Goal: Information Seeking & Learning: Learn about a topic

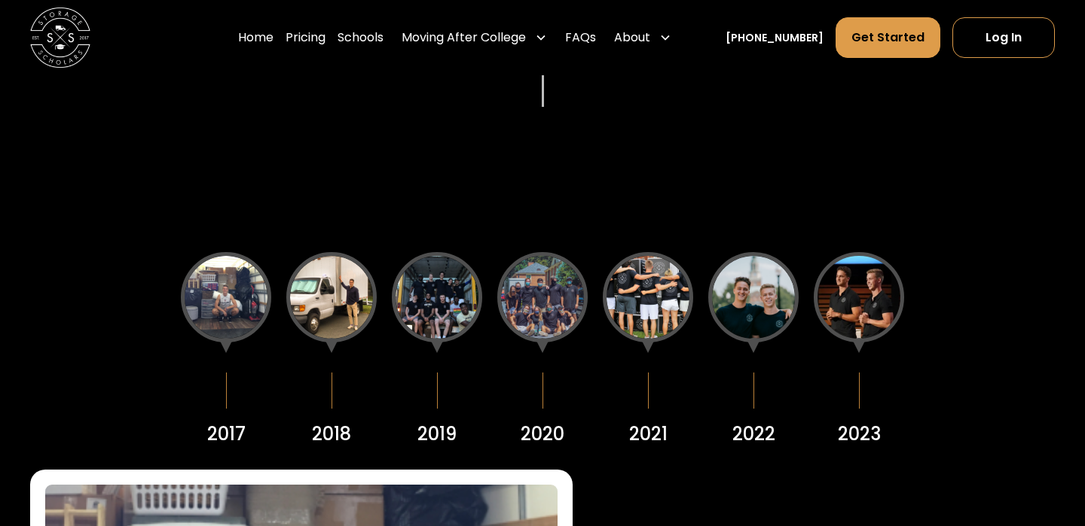
scroll to position [1722, 0]
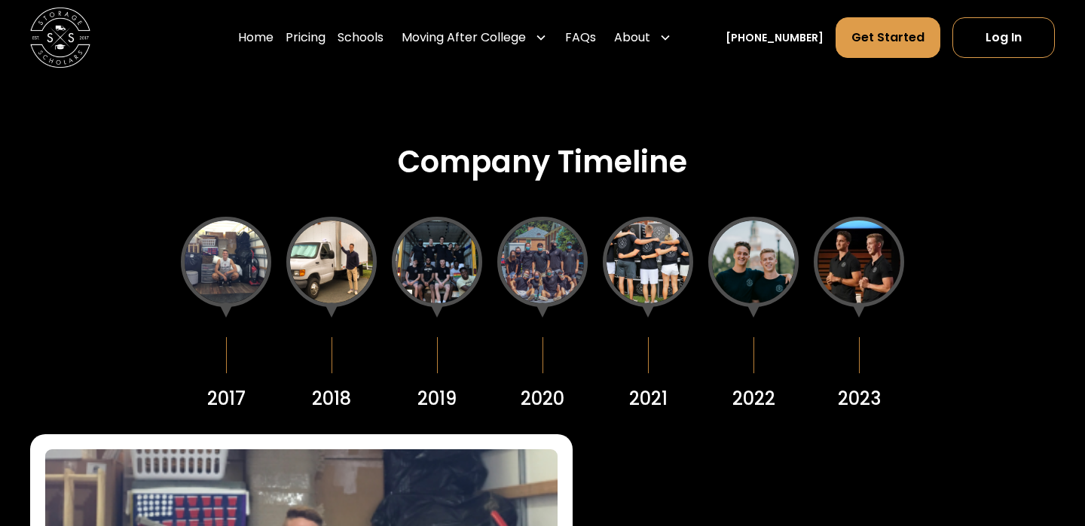
click at [737, 270] on div at bounding box center [753, 262] width 90 height 90
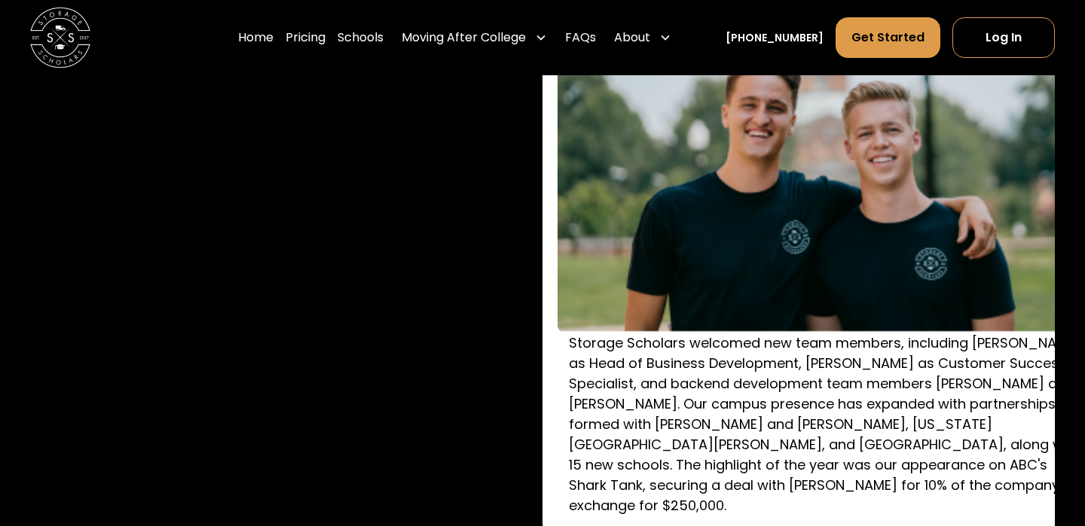
scroll to position [2226, 0]
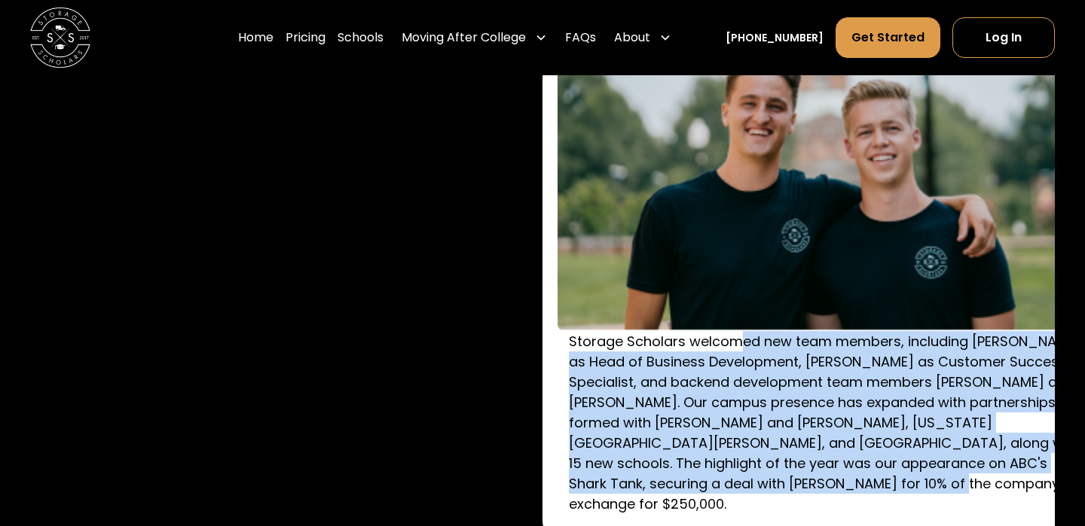
drag, startPoint x: 734, startPoint y: 339, endPoint x: 1031, endPoint y: 474, distance: 325.9
click at [1031, 474] on p "Storage Scholars welcomed new team members, including [PERSON_NAME] as Head of …" at bounding box center [825, 422] width 512 height 183
click at [914, 305] on img at bounding box center [813, 139] width 512 height 385
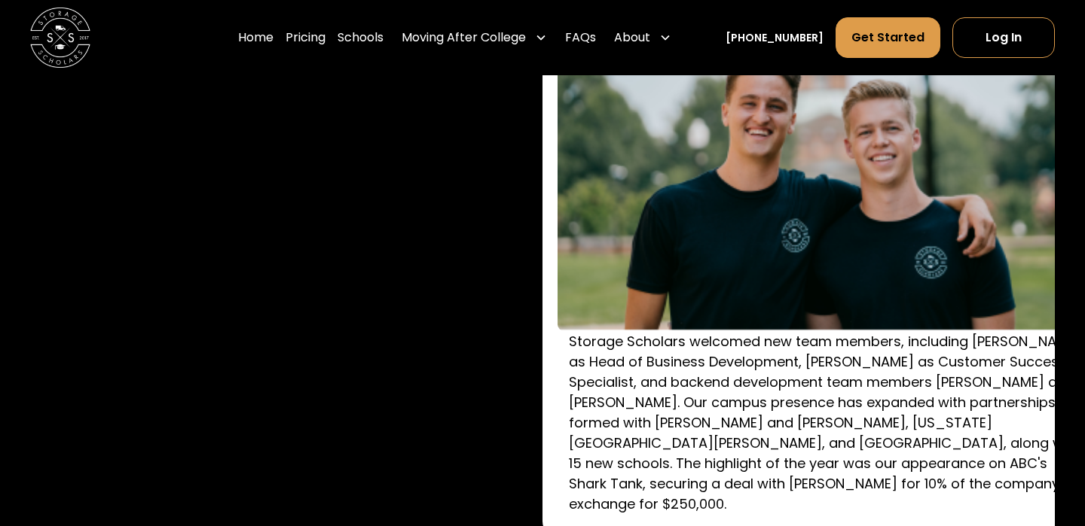
click at [972, 487] on p "Storage Scholars welcomed new team members, including [PERSON_NAME] as Head of …" at bounding box center [825, 422] width 512 height 183
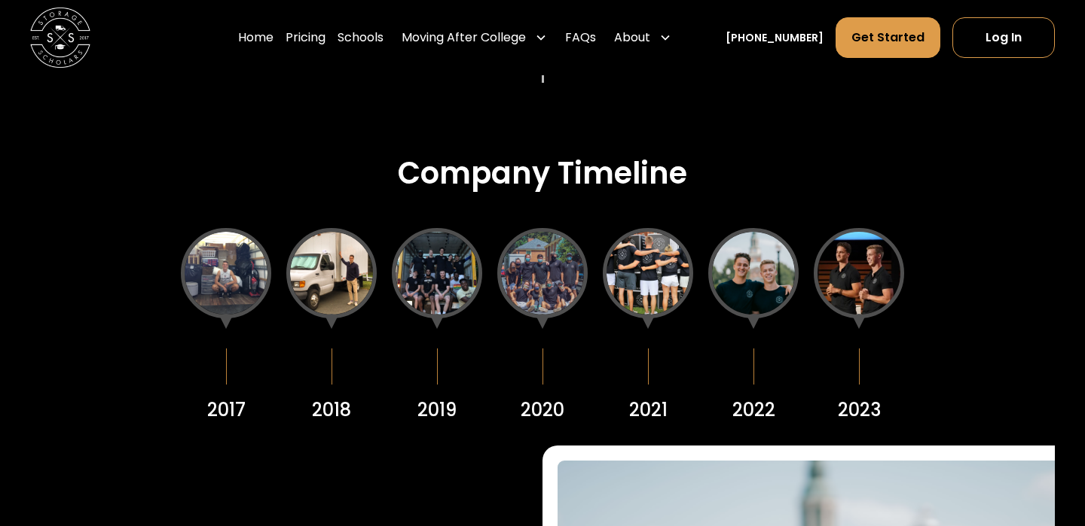
scroll to position [1638, 0]
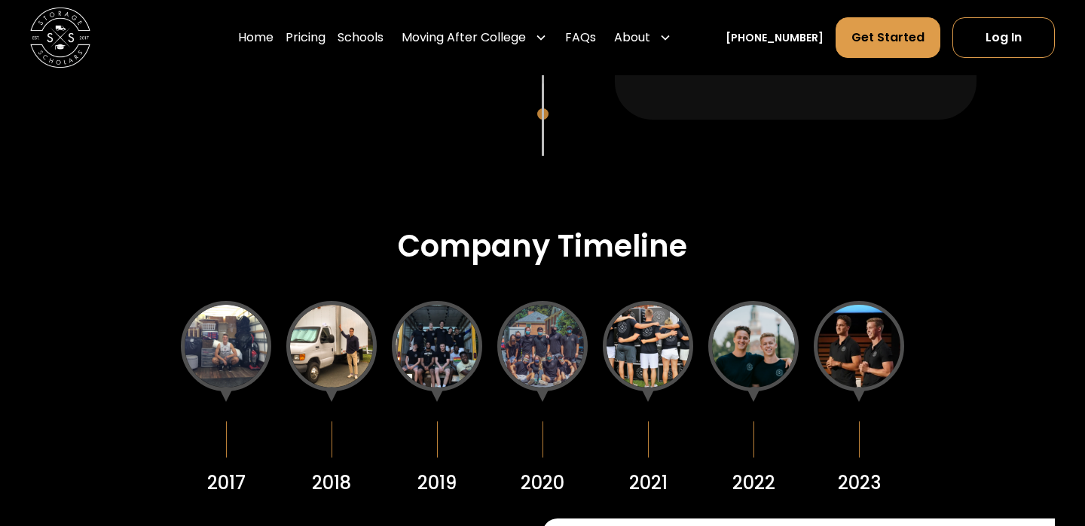
click at [770, 335] on div at bounding box center [753, 346] width 90 height 90
click at [846, 339] on div at bounding box center [858, 346] width 90 height 90
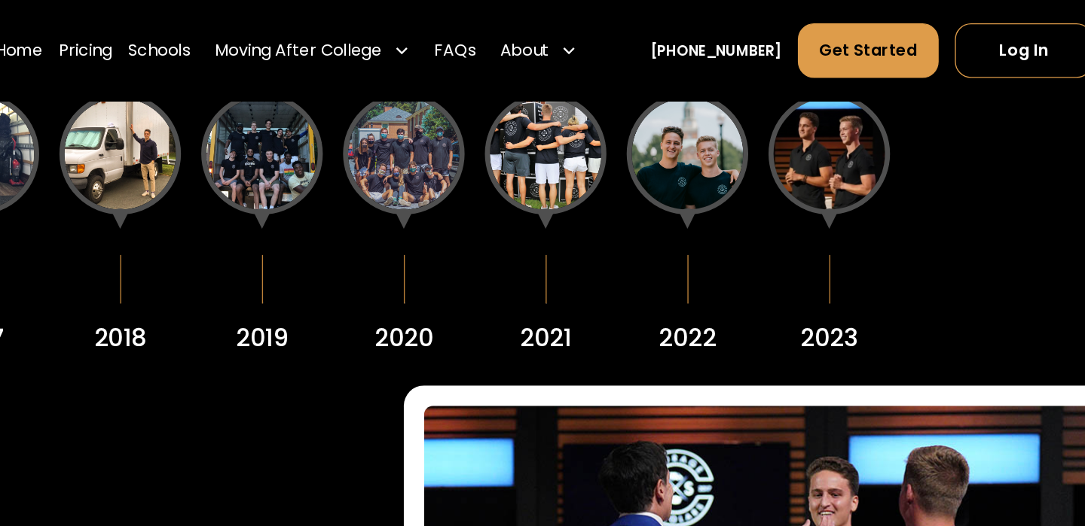
scroll to position [1673, 0]
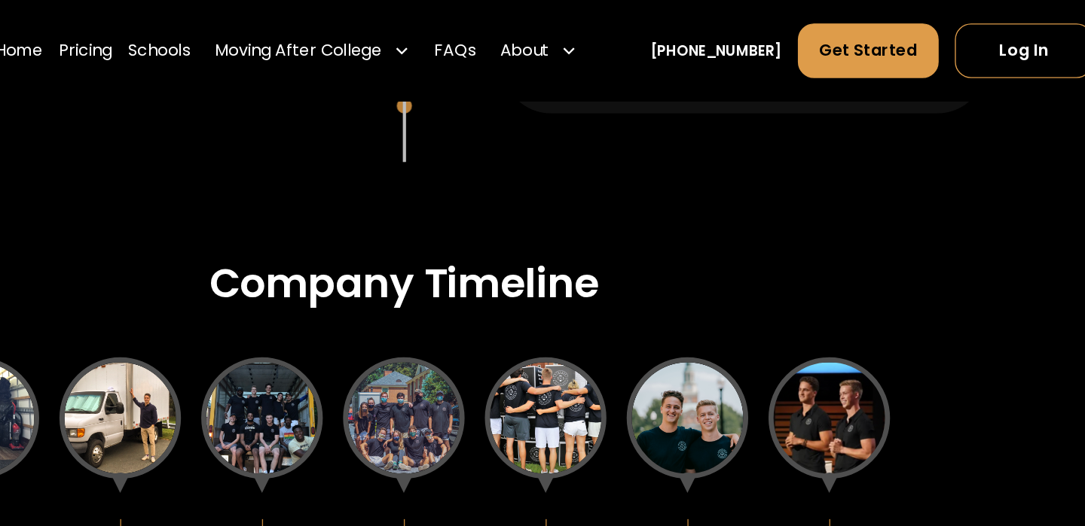
click at [663, 307] on div at bounding box center [648, 311] width 90 height 90
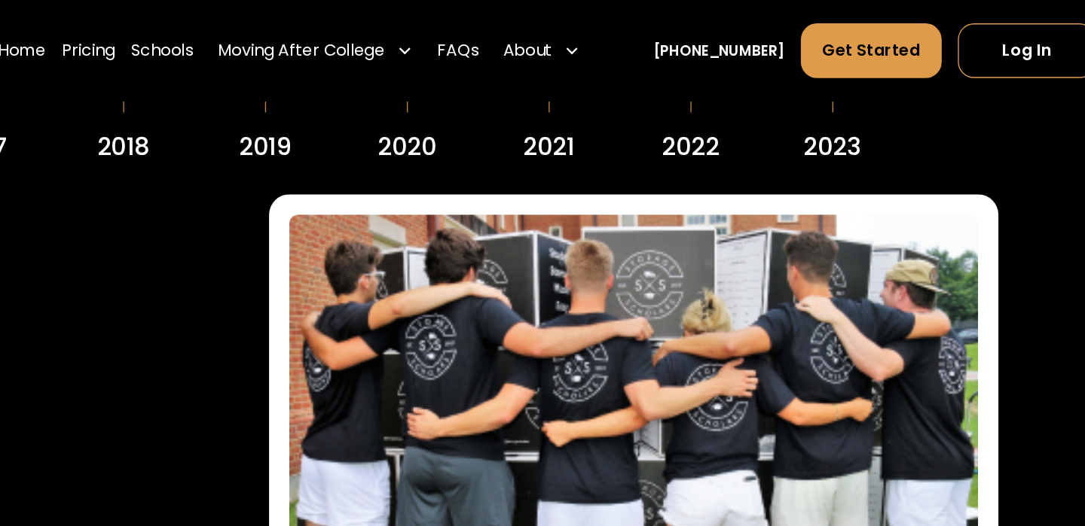
scroll to position [1872, 0]
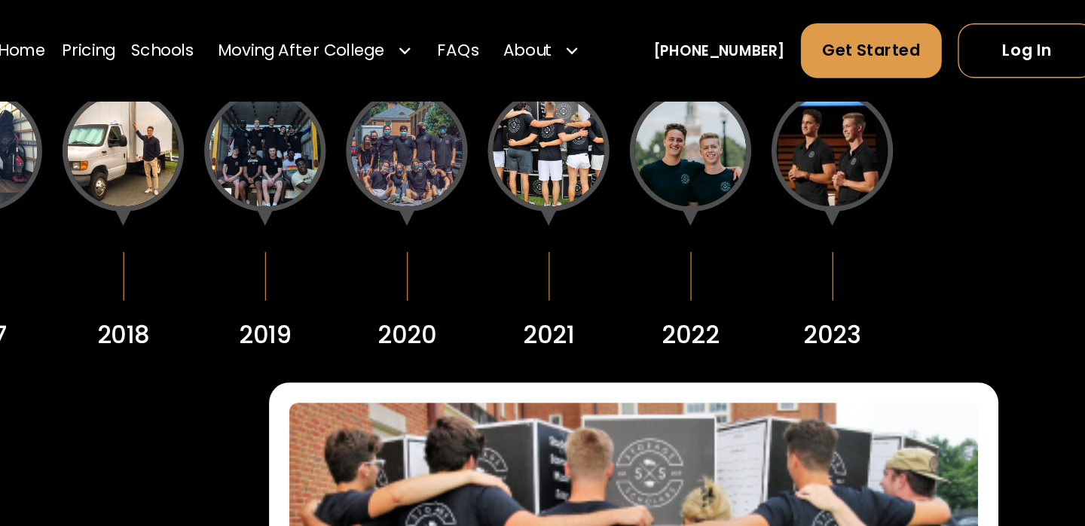
click at [551, 130] on div at bounding box center [542, 112] width 90 height 90
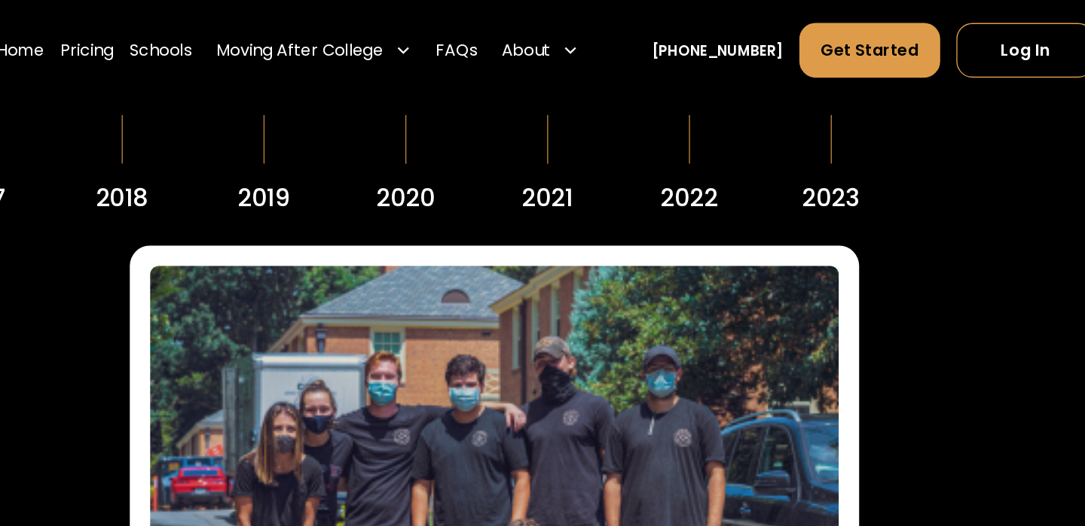
scroll to position [1780, 0]
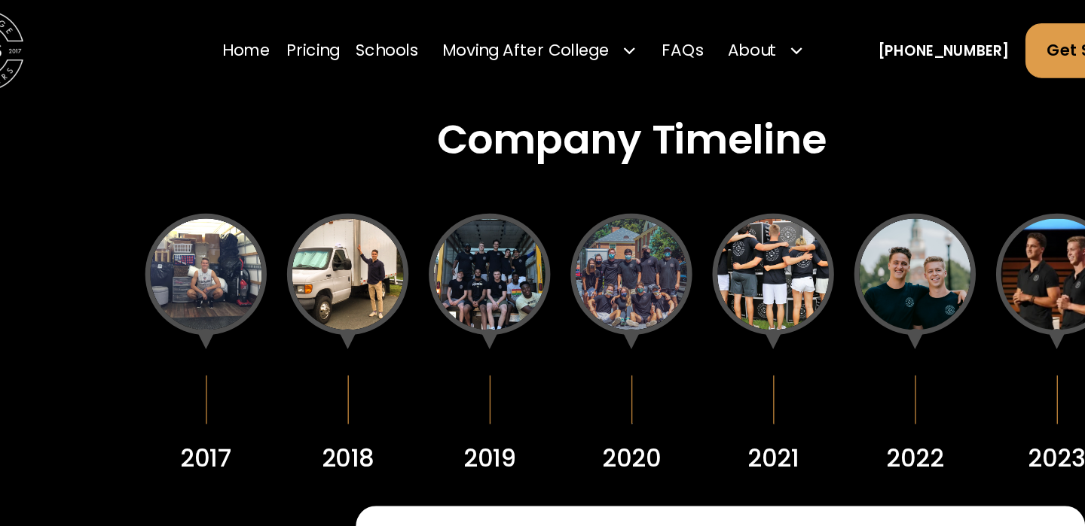
click at [236, 199] on div at bounding box center [226, 204] width 90 height 90
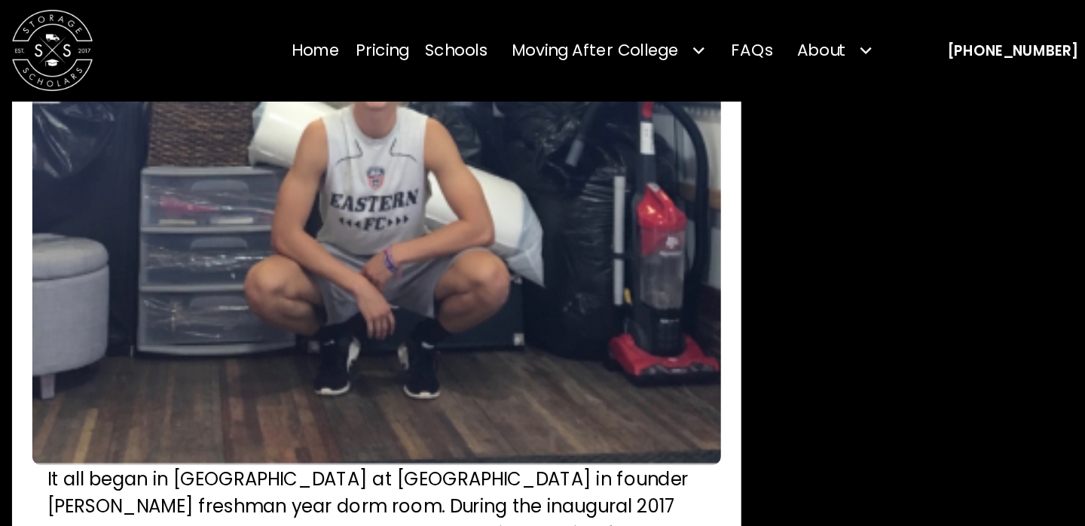
scroll to position [1778, 0]
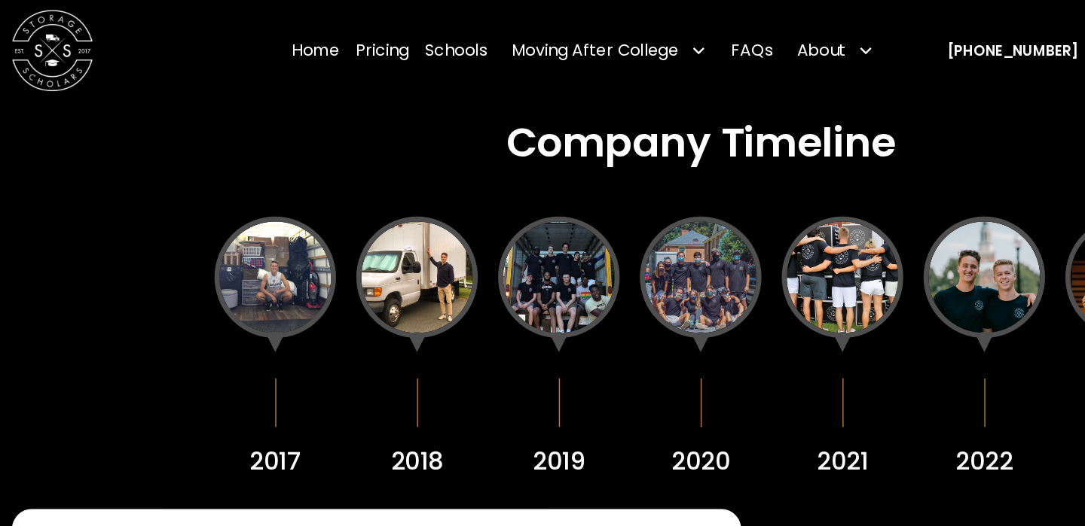
click at [334, 203] on div at bounding box center [331, 206] width 90 height 90
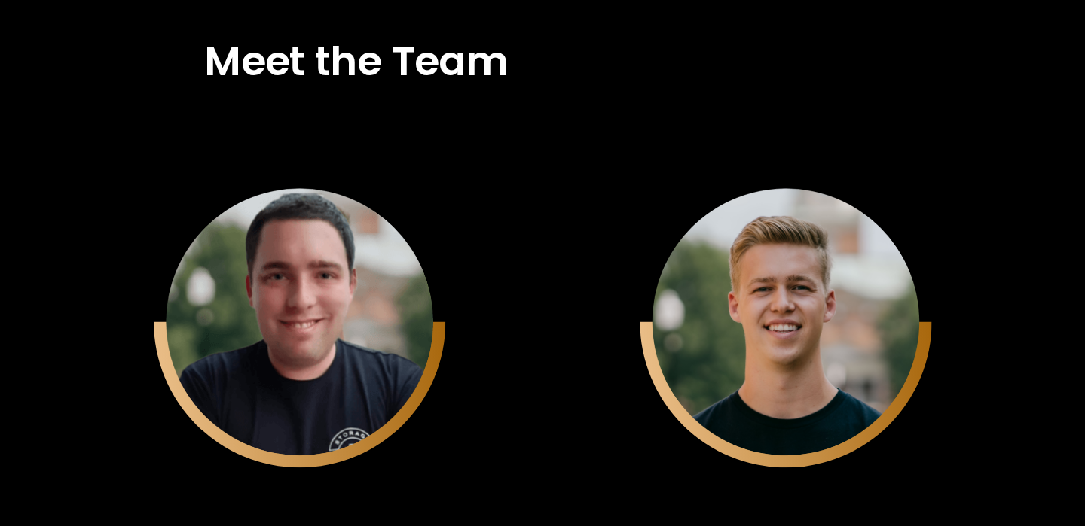
scroll to position [3786, 0]
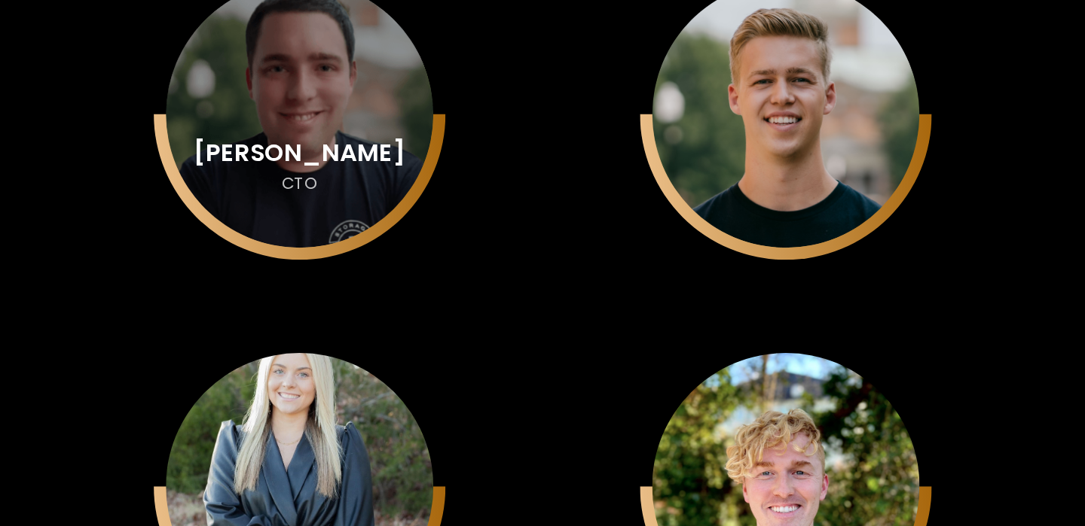
click at [557, 211] on div "[PERSON_NAME] CTO" at bounding box center [500, 220] width 199 height 199
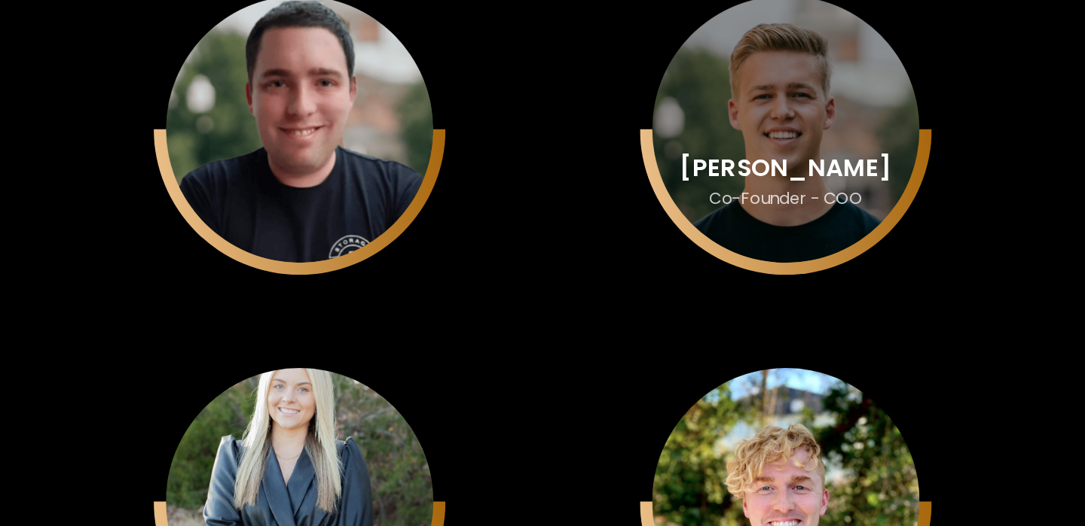
click at [856, 239] on div "[PERSON_NAME]" at bounding box center [861, 249] width 157 height 20
click at [865, 264] on div "Co-Founder - COO" at bounding box center [861, 272] width 114 height 16
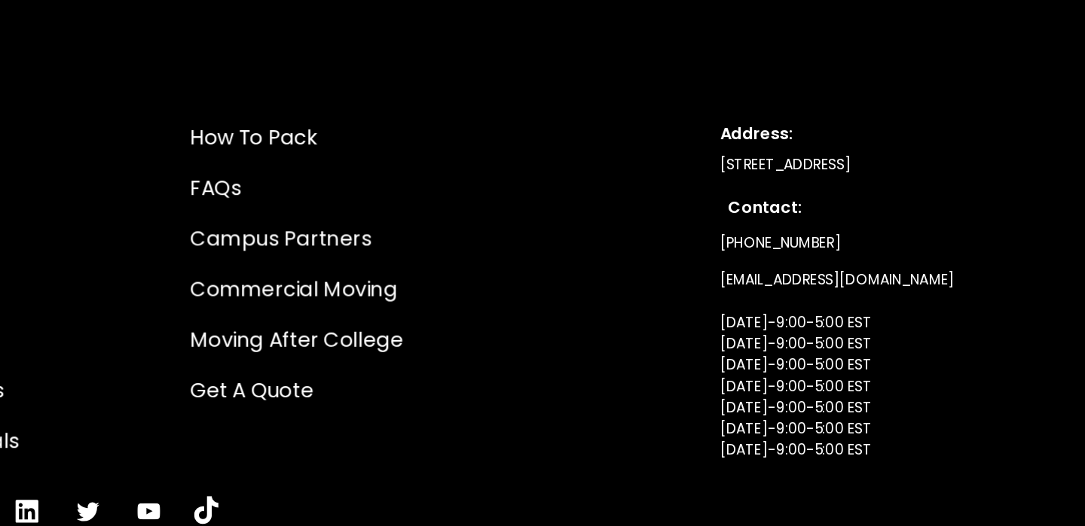
scroll to position [8094, 0]
